Goal: Navigation & Orientation: Understand site structure

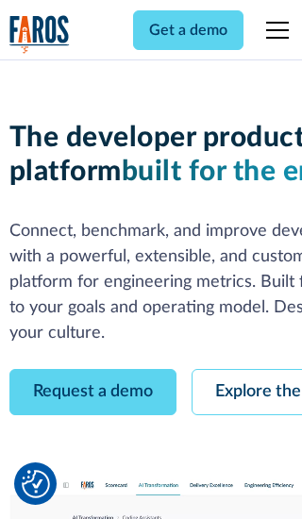
scroll to position [107, 0]
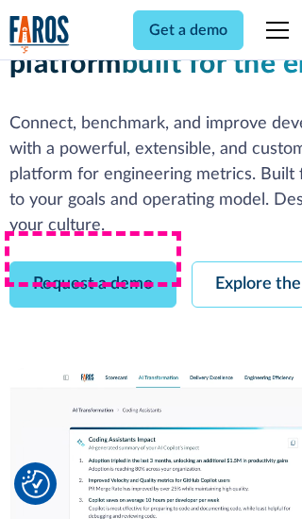
click at [92, 261] on link "Request a demo" at bounding box center [92, 284] width 167 height 46
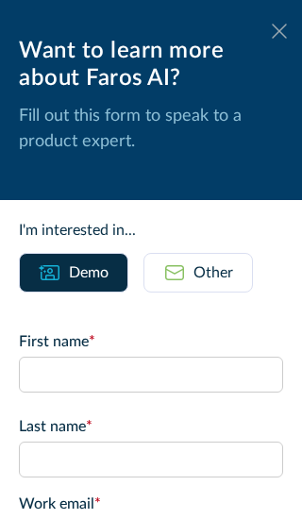
click at [279, 31] on icon at bounding box center [279, 31] width 15 height 14
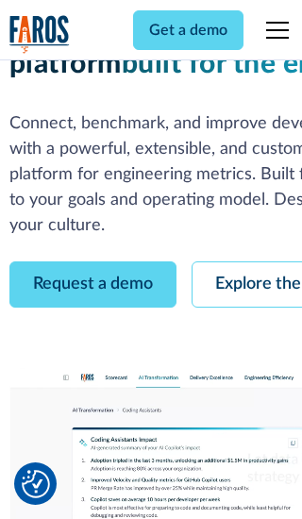
click at [246, 261] on link "Explore the platform" at bounding box center [291, 284] width 201 height 46
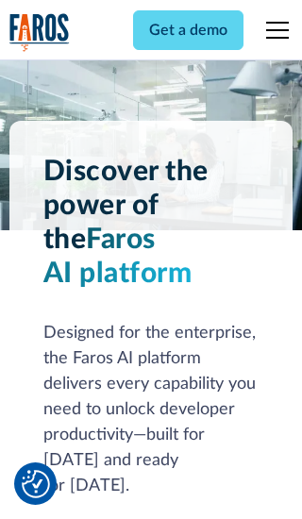
scroll to position [14163, 0]
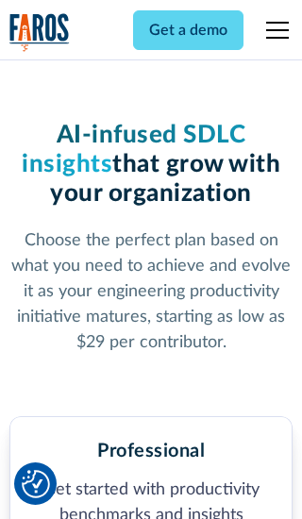
scroll to position [2922, 0]
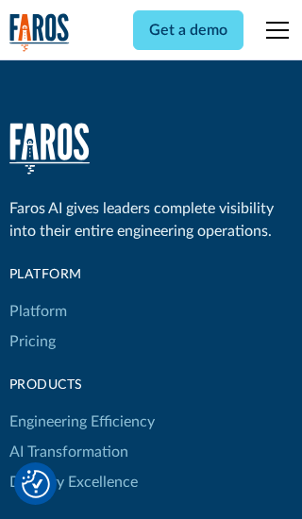
click at [37, 296] on link "Platform" at bounding box center [38, 311] width 58 height 30
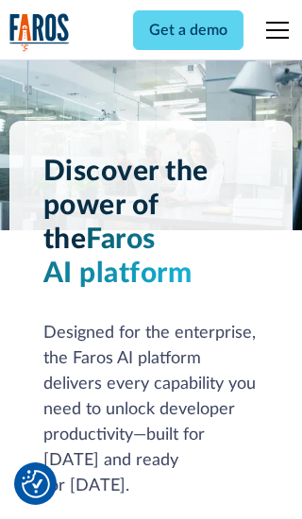
scroll to position [14768, 0]
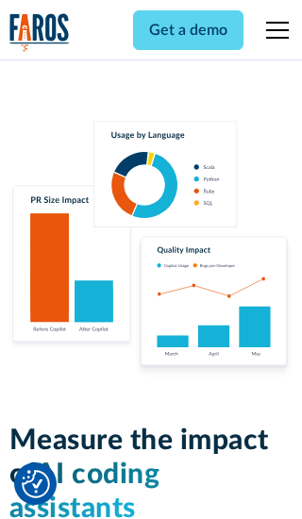
scroll to position [11656, 0]
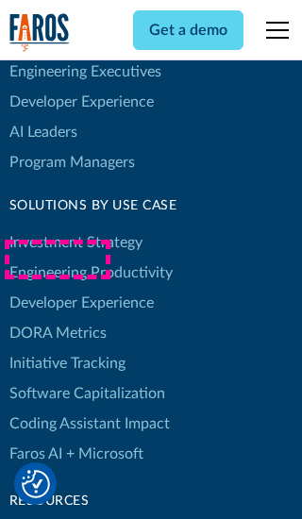
click at [57, 318] on link "DORA Metrics" at bounding box center [57, 333] width 97 height 30
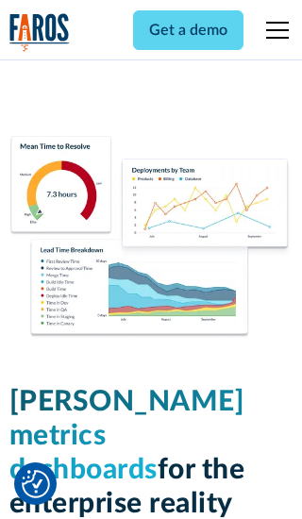
scroll to position [8256, 0]
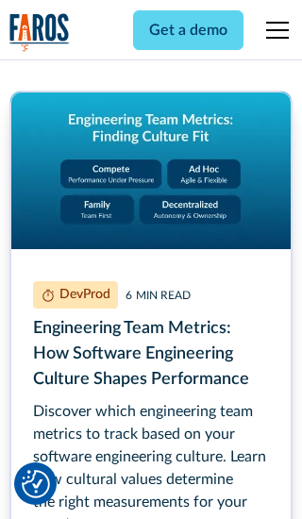
scroll to position [8543, 0]
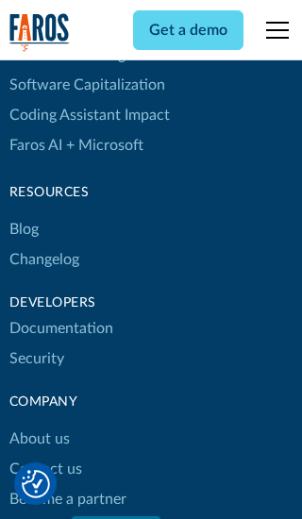
click at [43, 259] on link "Changelog" at bounding box center [44, 259] width 70 height 30
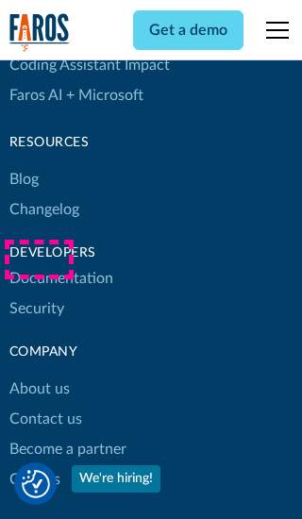
scroll to position [22774, 0]
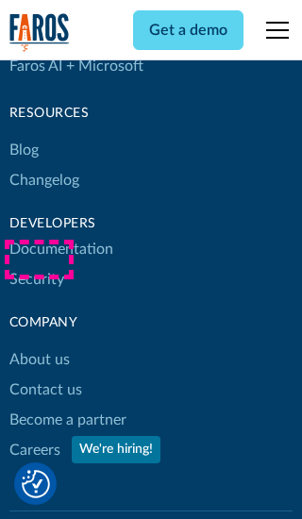
click at [39, 344] on link "About us" at bounding box center [39, 359] width 60 height 30
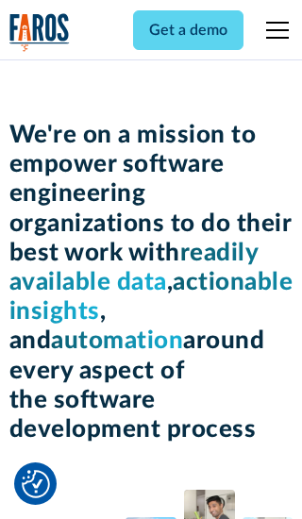
scroll to position [6502, 0]
